Goal: Task Accomplishment & Management: Manage account settings

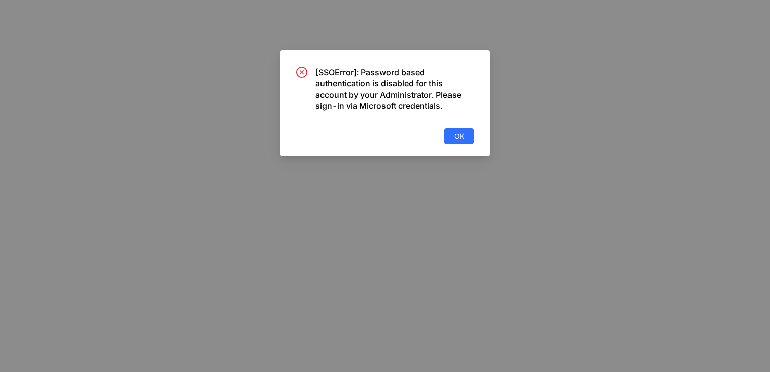
click at [334, 281] on div "[SSOError]: Password based authentication is disabled for this account by your …" at bounding box center [385, 186] width 770 height 372
click at [335, 365] on div "[SSOError]: Password based authentication is disabled for this account by your …" at bounding box center [385, 186] width 770 height 372
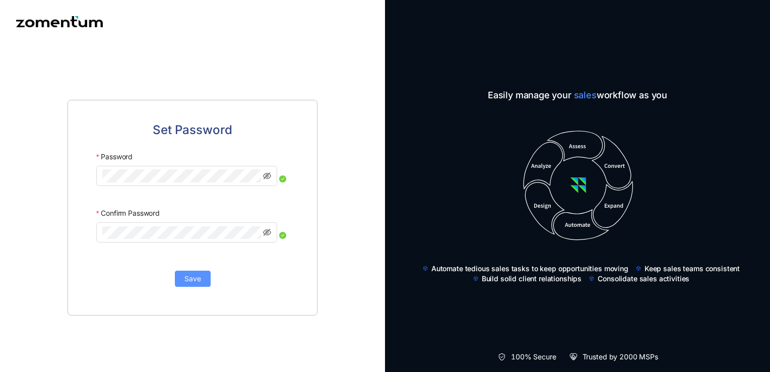
click at [192, 284] on span "Save" at bounding box center [193, 278] width 17 height 11
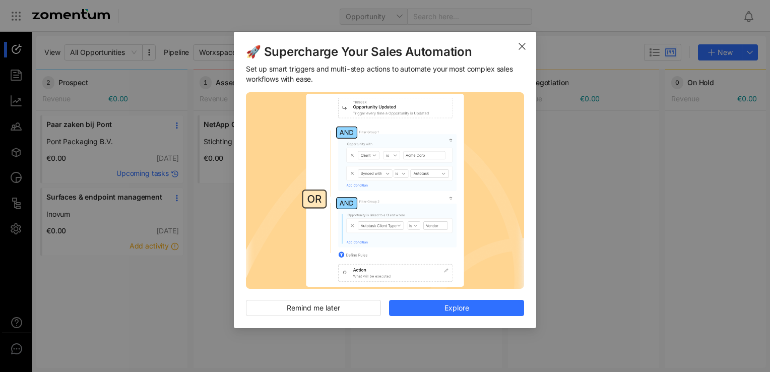
click at [565, 348] on div "🚀 Supercharge Your Sales Automation Set up smart triggers and multi-step action…" at bounding box center [385, 186] width 770 height 372
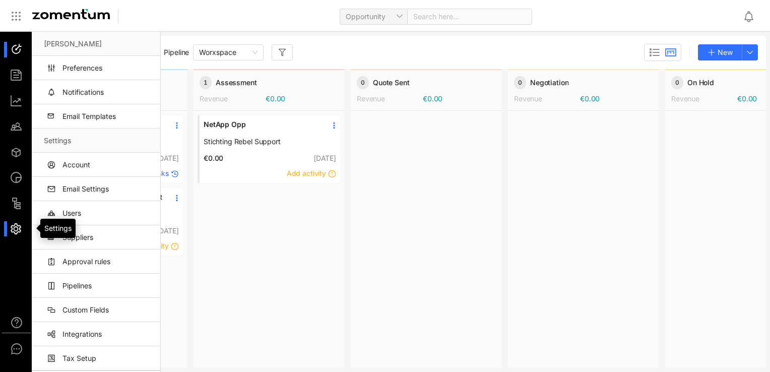
click at [17, 226] on div at bounding box center [21, 229] width 22 height 16
click at [103, 164] on link "Account" at bounding box center [98, 165] width 108 height 24
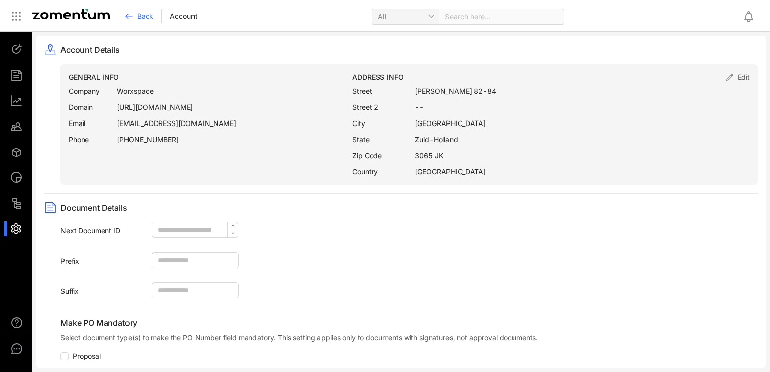
drag, startPoint x: 130, startPoint y: 122, endPoint x: 244, endPoint y: 143, distance: 115.9
click at [244, 143] on div "GENERAL INFO Company Worxspace Domain https://worxspace.zomentum.com Email joch…" at bounding box center [211, 124] width 284 height 105
click at [16, 70] on div at bounding box center [21, 76] width 22 height 16
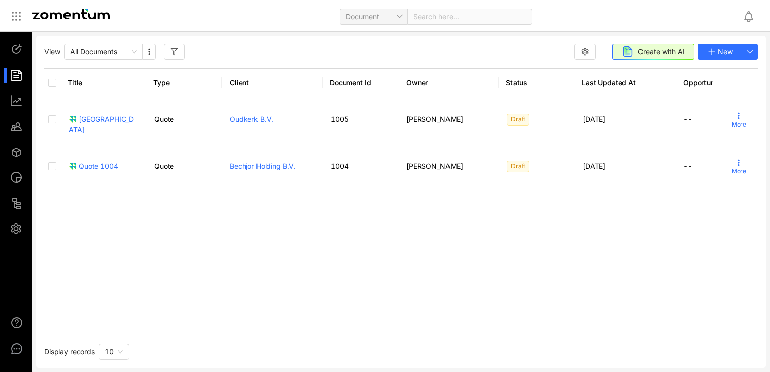
click at [524, 334] on div "Title Type Client Document Id Owner Status Last Updated At Opportunity Recent A…" at bounding box center [401, 212] width 714 height 289
